Goal: Task Accomplishment & Management: Manage account settings

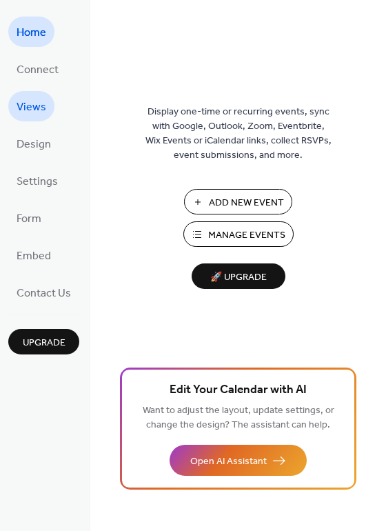
click at [47, 96] on link "Views" at bounding box center [31, 106] width 46 height 30
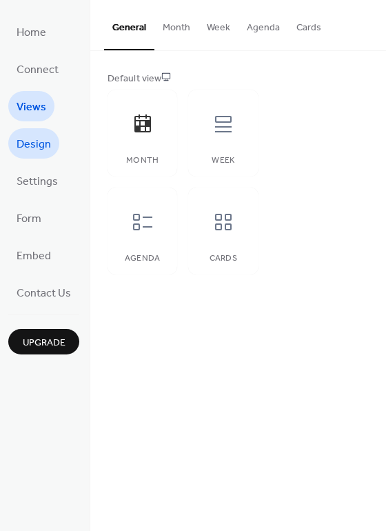
click at [48, 134] on span "Design" at bounding box center [34, 145] width 34 height 22
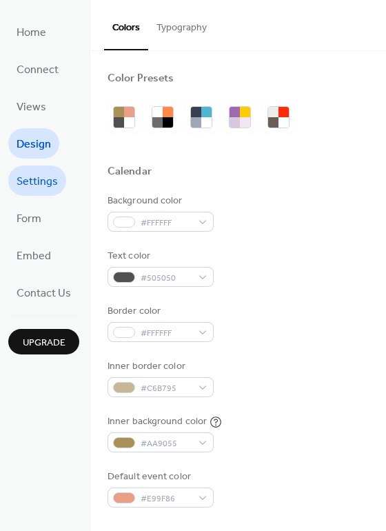
click at [42, 179] on span "Settings" at bounding box center [37, 182] width 41 height 22
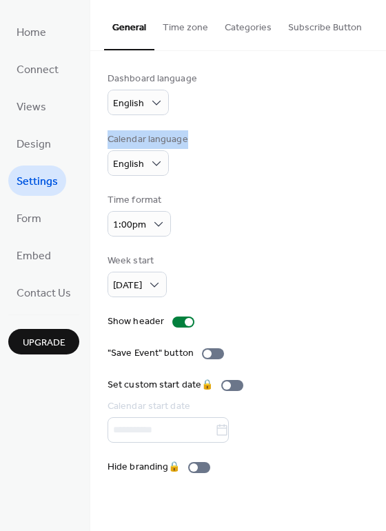
drag, startPoint x: 384, startPoint y: 101, endPoint x: 391, endPoint y: 123, distance: 23.8
click at [386, 123] on html "Home Connect Views Design Settings Form Embed Contact Us Upgrade Settings Upgra…" at bounding box center [193, 265] width 386 height 531
drag, startPoint x: 384, startPoint y: 119, endPoint x: 381, endPoint y: 141, distance: 22.2
click at [381, 141] on div "Dashboard language English Calendar language English Time format 1:00pm Week st…" at bounding box center [238, 273] width 296 height 444
click at [28, 70] on span "Connect" at bounding box center [38, 70] width 42 height 22
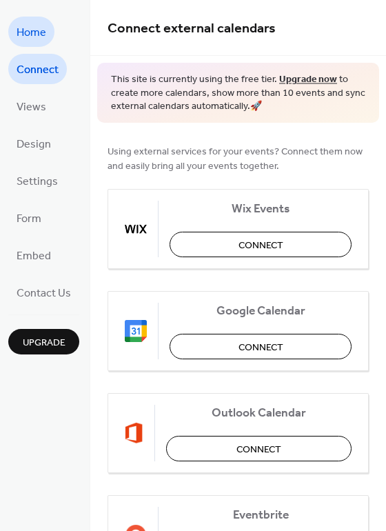
click at [30, 34] on span "Home" at bounding box center [32, 33] width 30 height 22
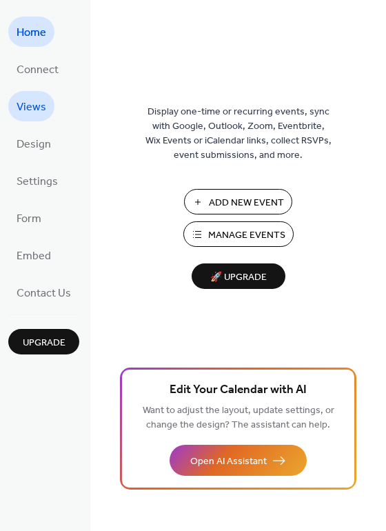
click at [28, 109] on span "Views" at bounding box center [32, 108] width 30 height 22
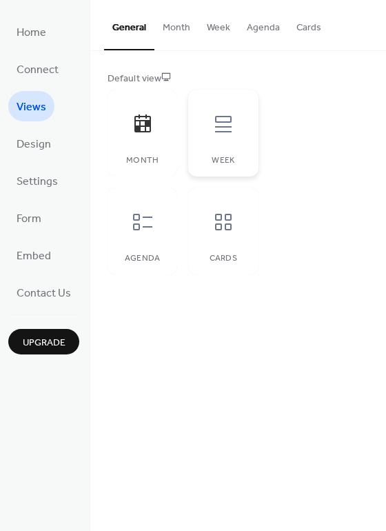
click at [214, 148] on div "Week" at bounding box center [223, 133] width 70 height 87
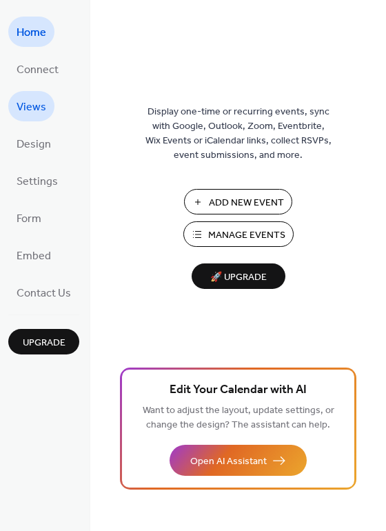
click at [32, 105] on span "Views" at bounding box center [32, 108] width 30 height 22
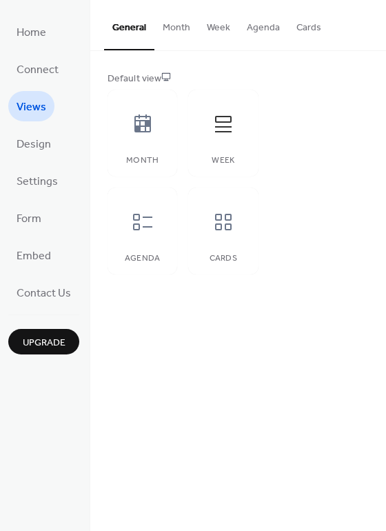
click at [296, 24] on button "Cards" at bounding box center [308, 24] width 41 height 49
